Goal: Find specific page/section

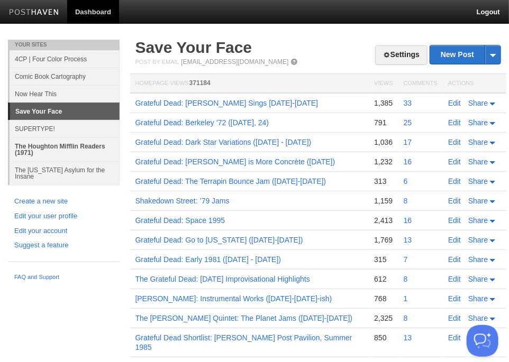
click at [38, 146] on link "The Houghton Mifflin Readers (1971)" at bounding box center [65, 150] width 110 height 24
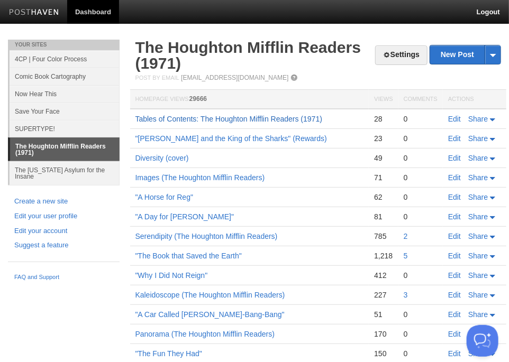
click at [253, 119] on link "Tables of Contents: The Houghton Mifflin Readers (1971)" at bounding box center [228, 119] width 187 height 8
click at [182, 256] on link ""The Book that Saved the Earth"" at bounding box center [188, 256] width 106 height 8
